Goal: Communication & Community: Answer question/provide support

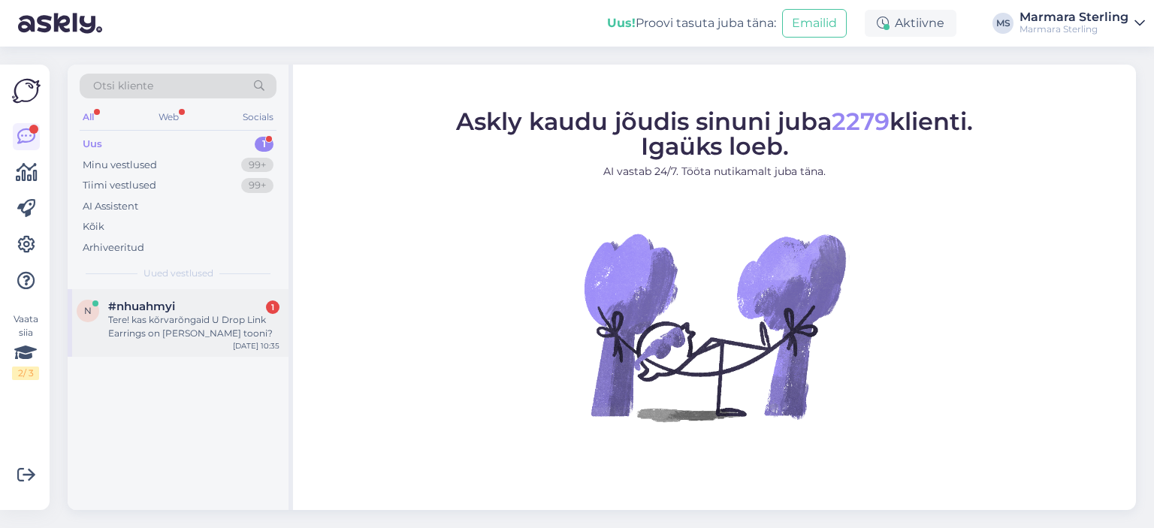
click at [185, 341] on div "n #nhuahmyi 1 Tere! kas kõrvarõngaid U Drop Link Earrings on ka roosa kulla too…" at bounding box center [178, 323] width 221 height 68
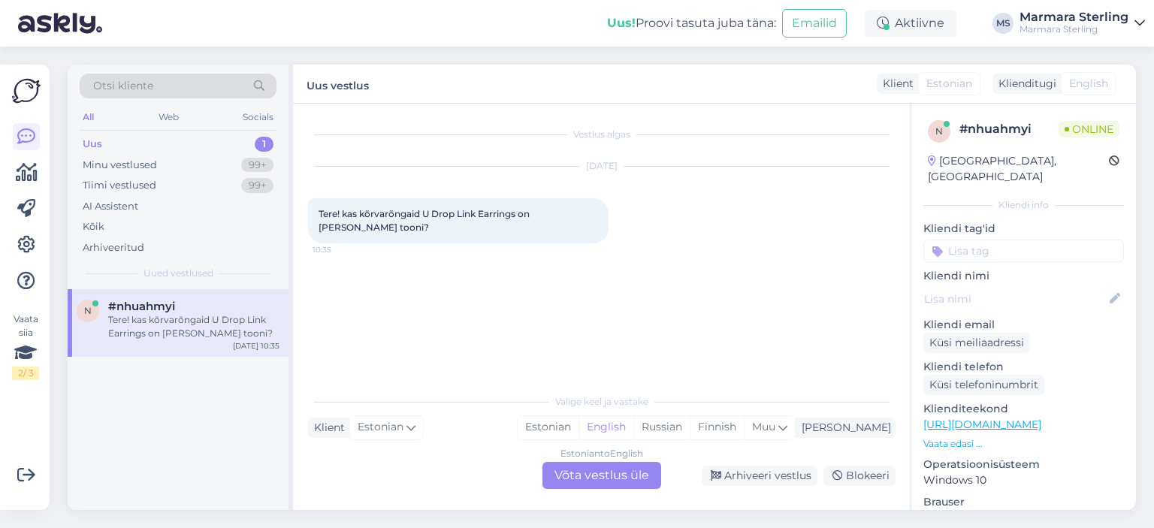
click at [617, 477] on div "Estonian to English Võta vestlus üle" at bounding box center [601, 475] width 119 height 27
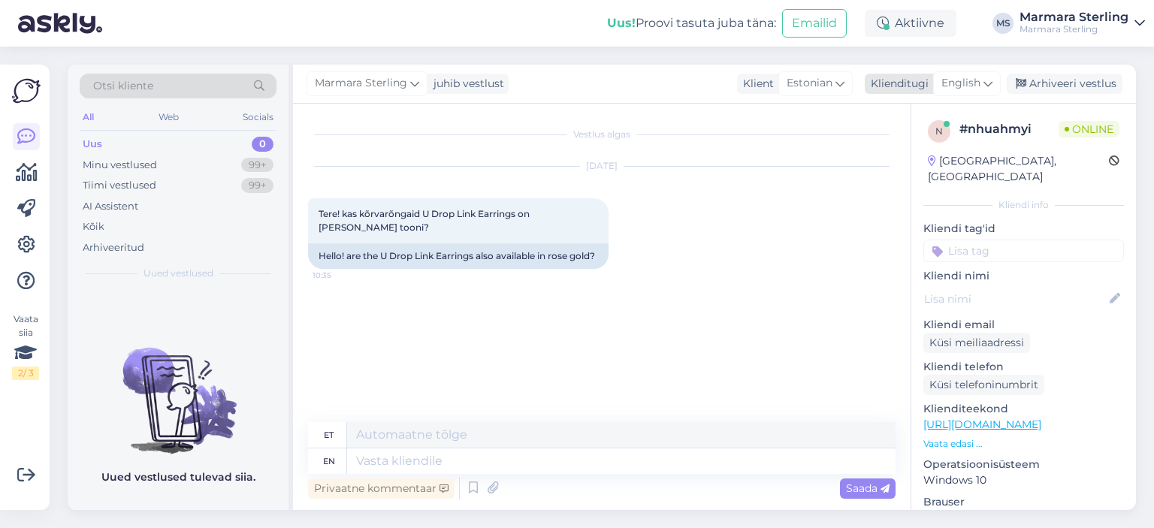
click at [978, 77] on span "English" at bounding box center [960, 83] width 39 height 17
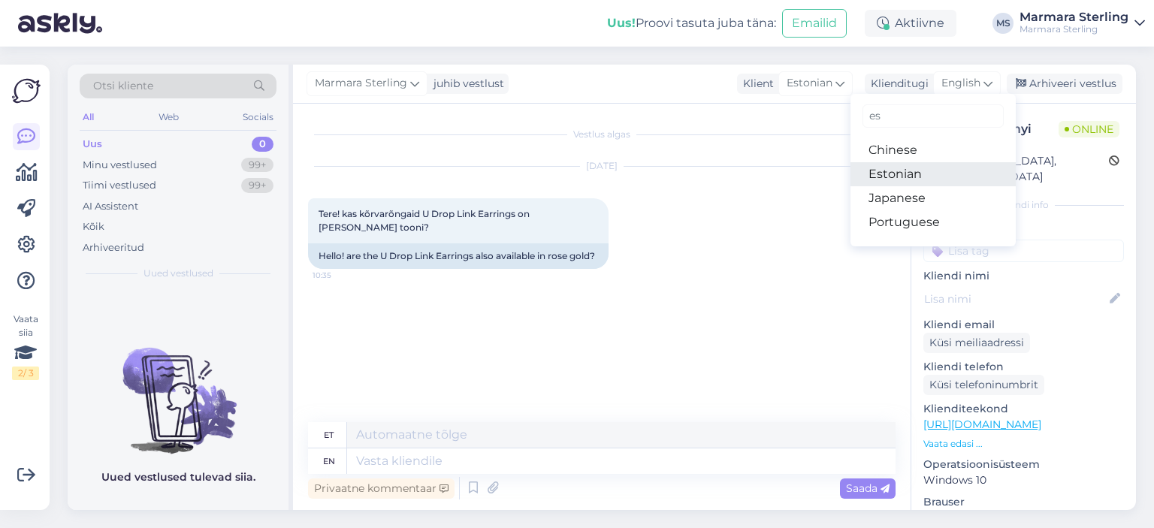
type input "es"
click at [900, 173] on link "Estonian" at bounding box center [932, 174] width 165 height 24
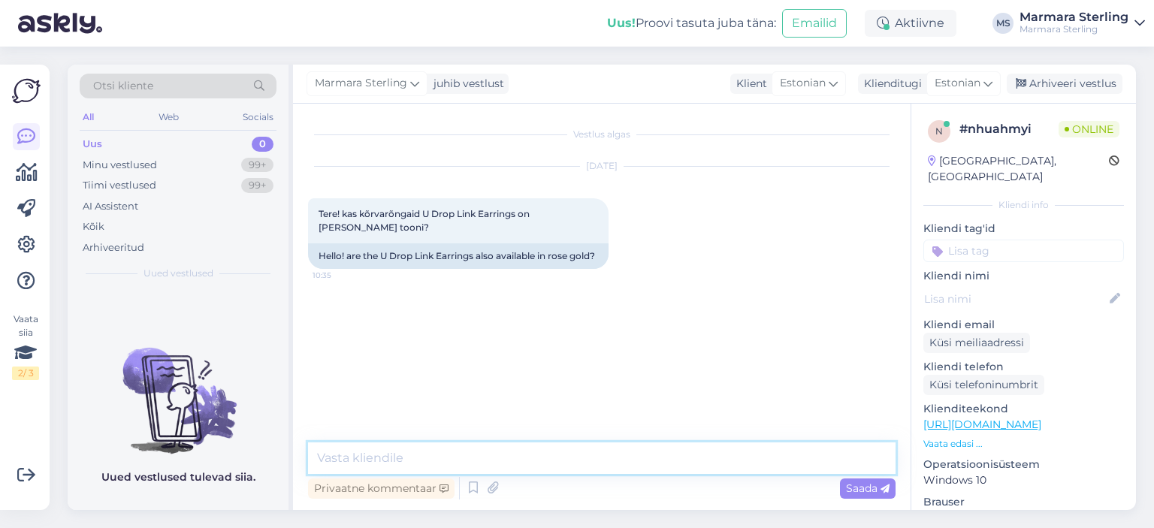
click at [493, 462] on textarea at bounding box center [601, 458] width 587 height 32
type textarea "Tere, ei, antud mudelit on meil ainult kollase kullaga :)"
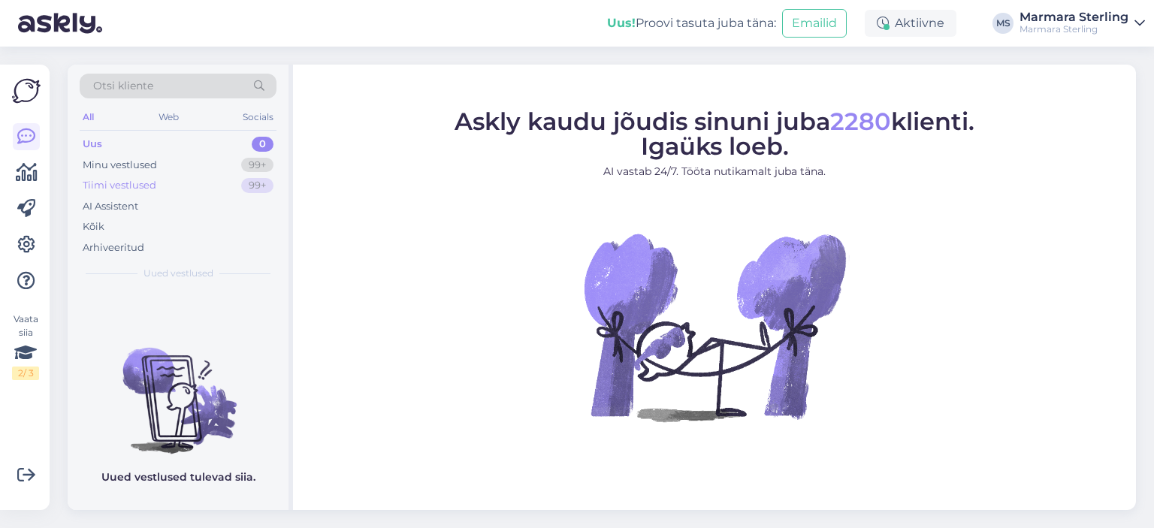
click at [144, 179] on div "Tiimi vestlused" at bounding box center [120, 185] width 74 height 15
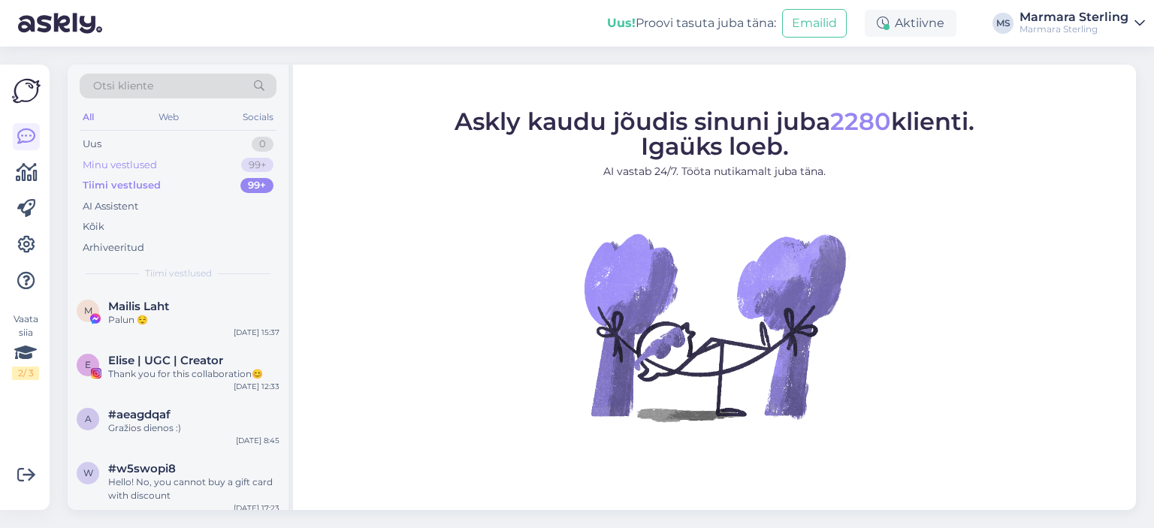
click at [149, 158] on div "Minu vestlused" at bounding box center [120, 165] width 74 height 15
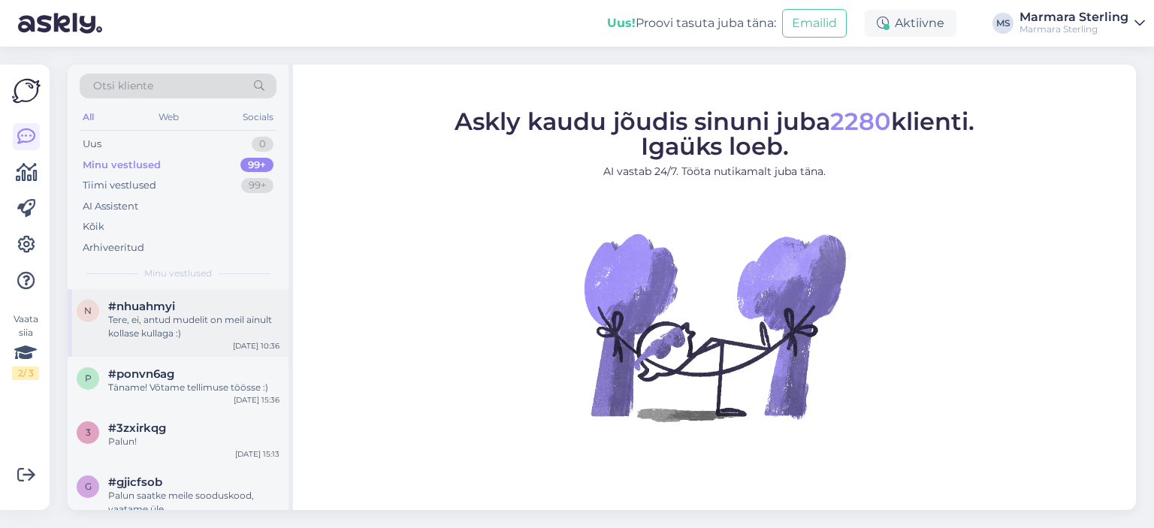
click at [177, 334] on div "Tere, ei, antud mudelit on meil ainult kollase kullaga :)" at bounding box center [193, 326] width 171 height 27
